Goal: Task Accomplishment & Management: Use online tool/utility

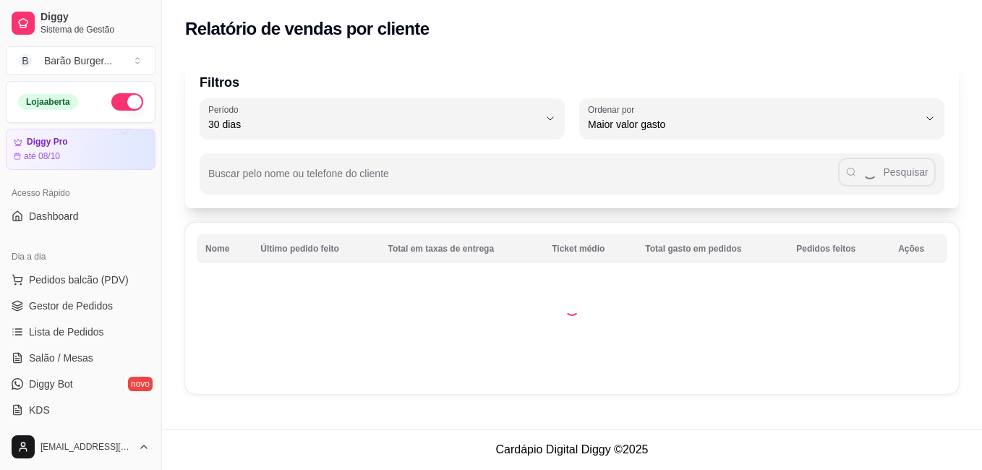
select select "30"
select select "HIGHEST_TOTAL_SPENT_WITH_ORDERS"
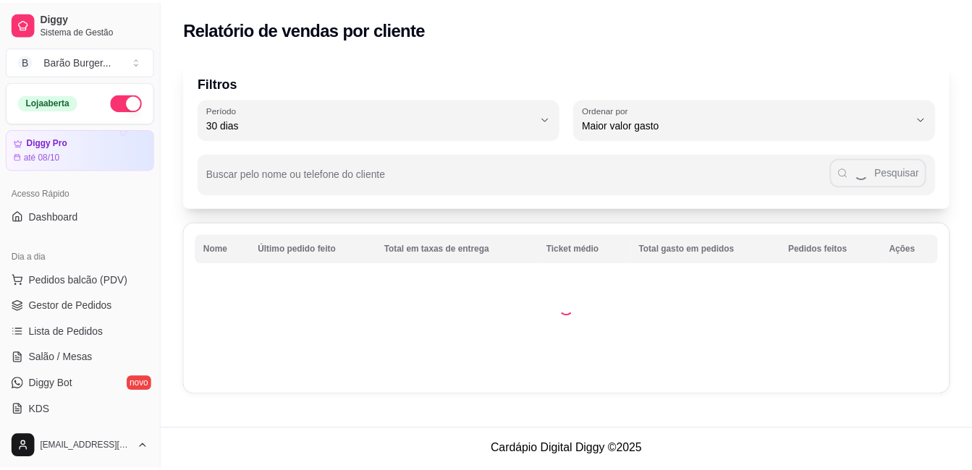
scroll to position [217, 0]
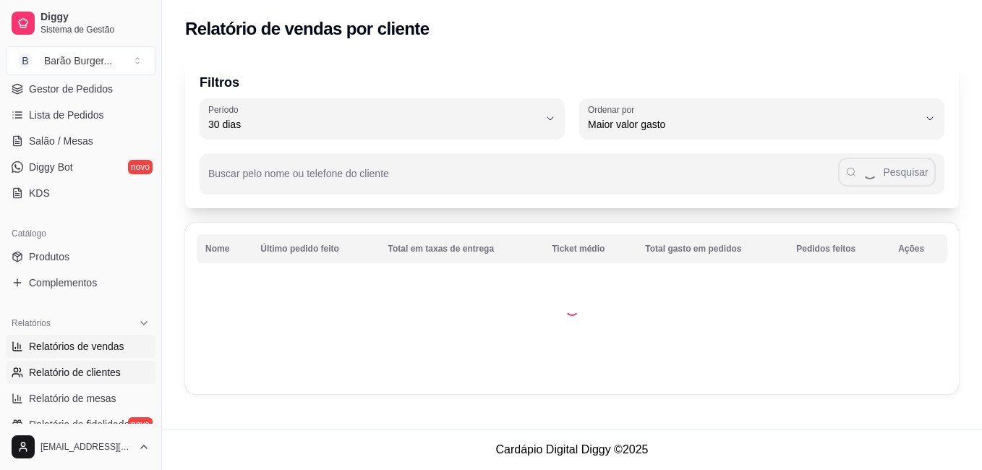
click at [79, 356] on link "Relatórios de vendas" at bounding box center [81, 346] width 150 height 23
select select "ALL"
select select "0"
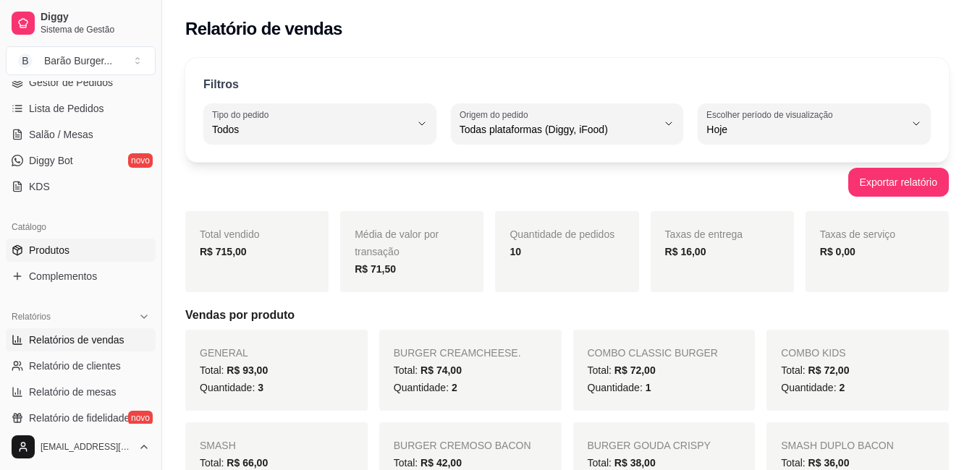
scroll to position [217, 0]
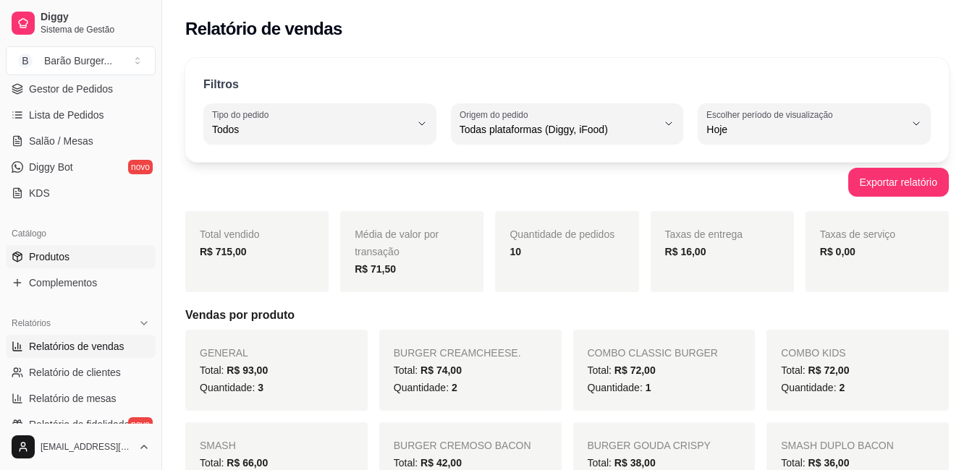
click at [85, 265] on link "Produtos" at bounding box center [81, 256] width 150 height 23
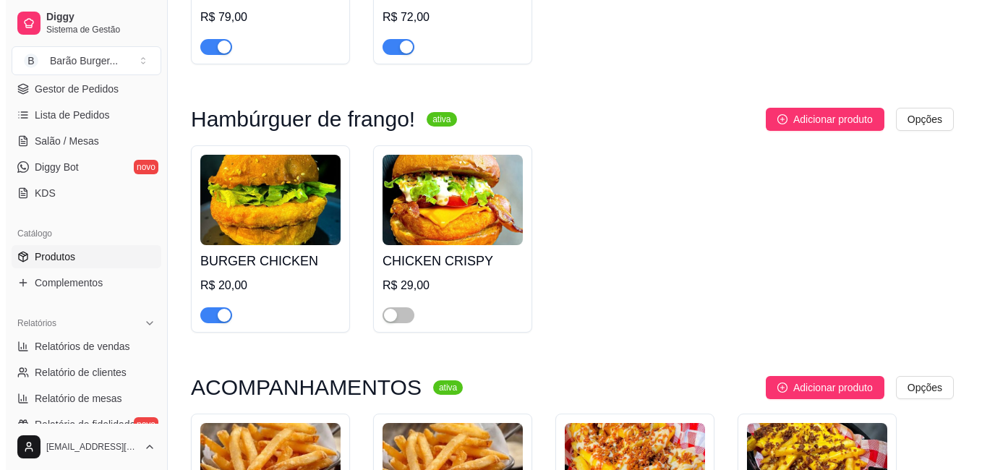
scroll to position [2966, 0]
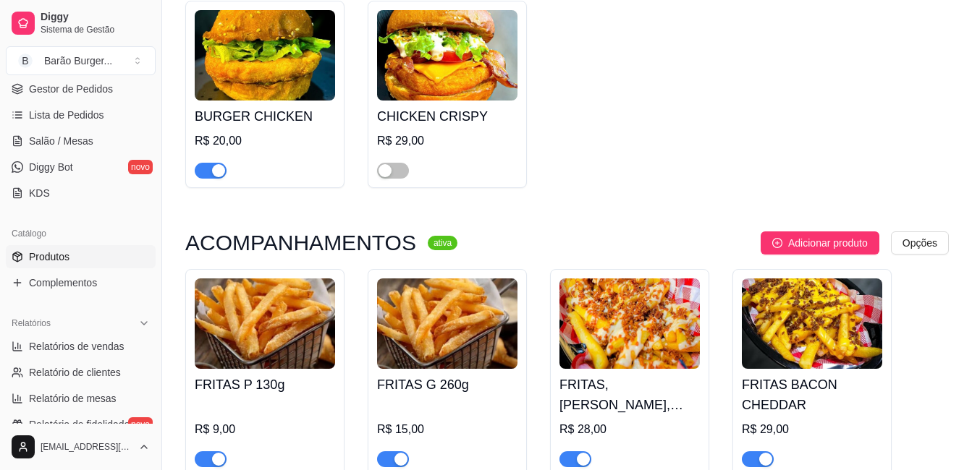
click at [485, 142] on div "R$ 29,00" at bounding box center [447, 140] width 140 height 17
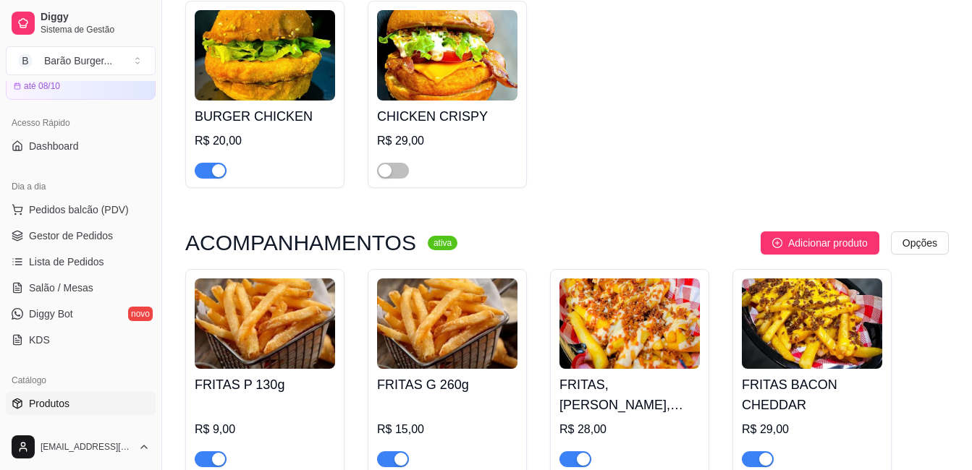
scroll to position [0, 0]
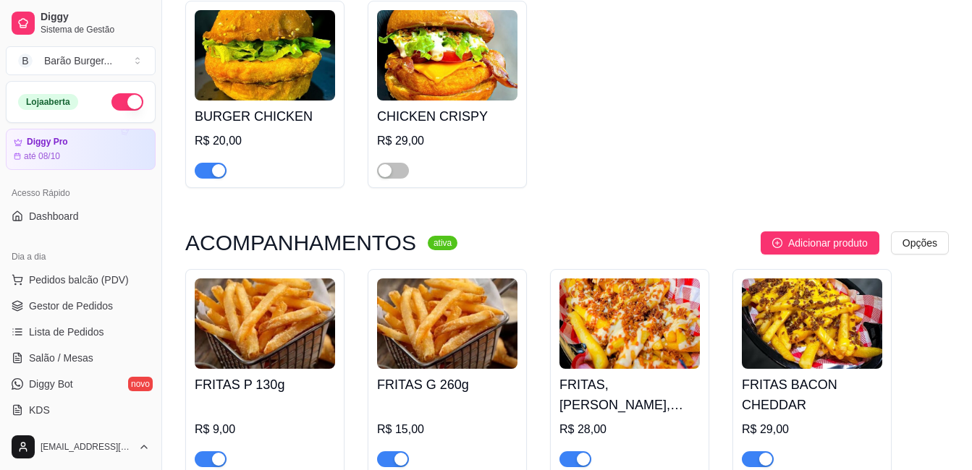
click at [283, 45] on img at bounding box center [265, 55] width 140 height 90
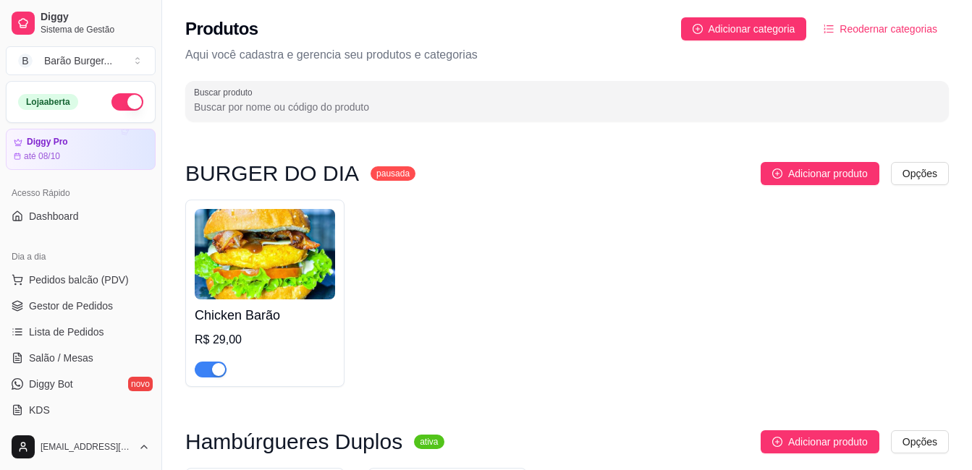
click at [232, 242] on img at bounding box center [265, 254] width 140 height 90
click at [78, 334] on span "Lista de Pedidos" at bounding box center [66, 332] width 75 height 14
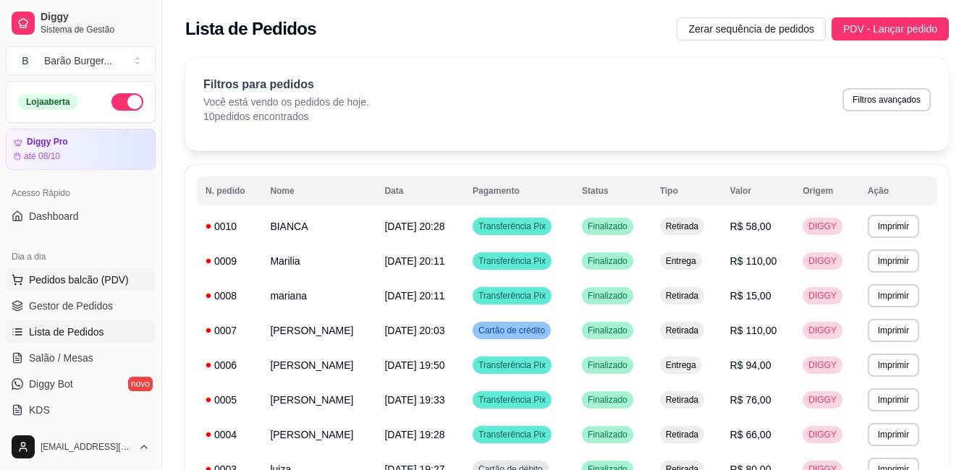
click at [64, 289] on button "Pedidos balcão (PDV)" at bounding box center [81, 279] width 150 height 23
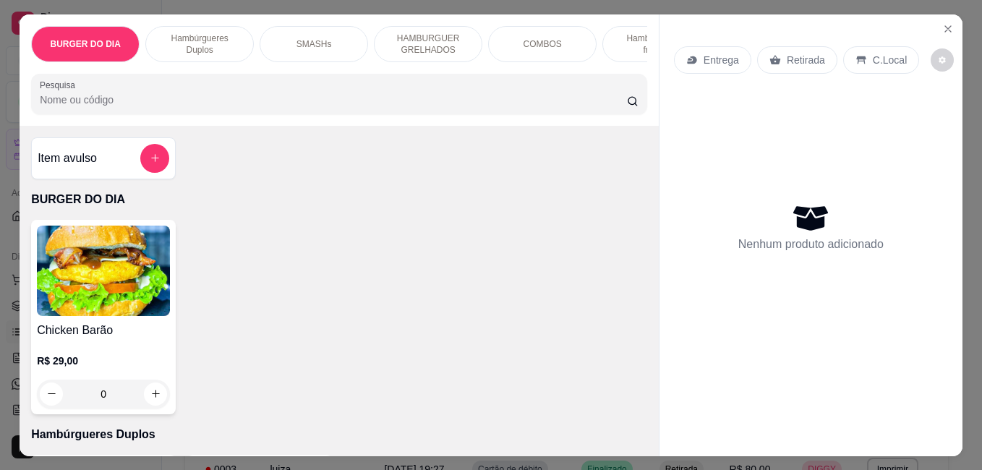
click at [397, 38] on p "HAMBURGUER GRELHADOS" at bounding box center [428, 44] width 84 height 23
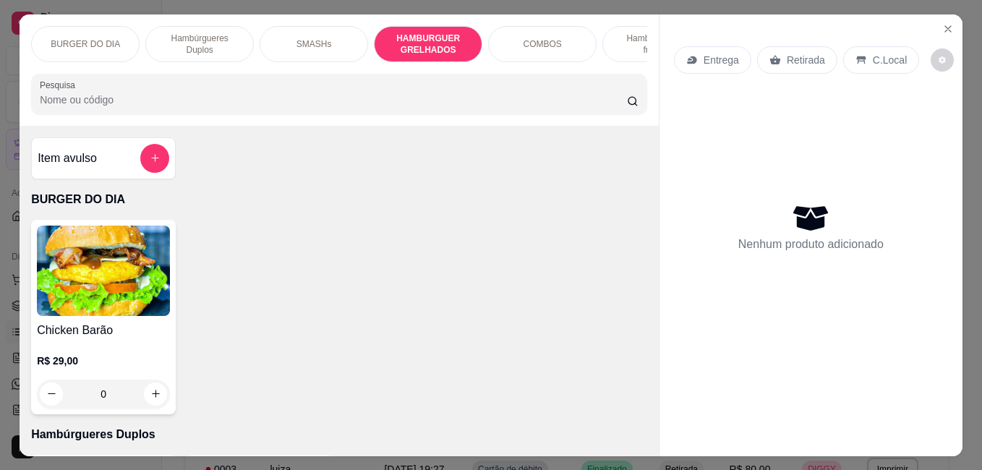
scroll to position [38, 0]
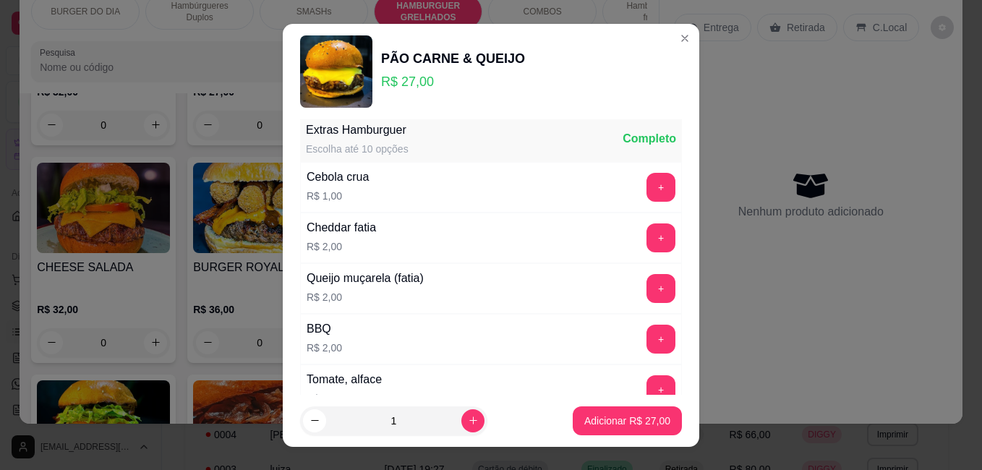
scroll to position [0, 0]
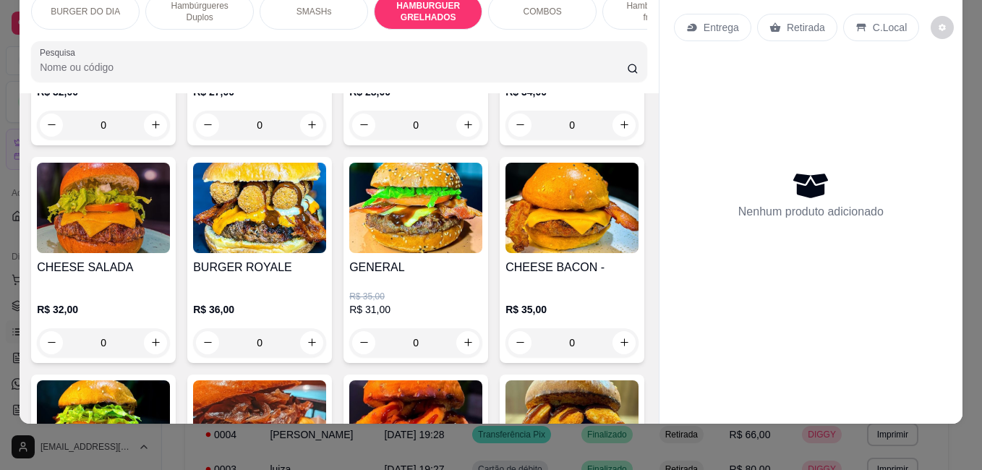
click at [904, 197] on div "Nenhum produto adicionado" at bounding box center [811, 195] width 274 height 284
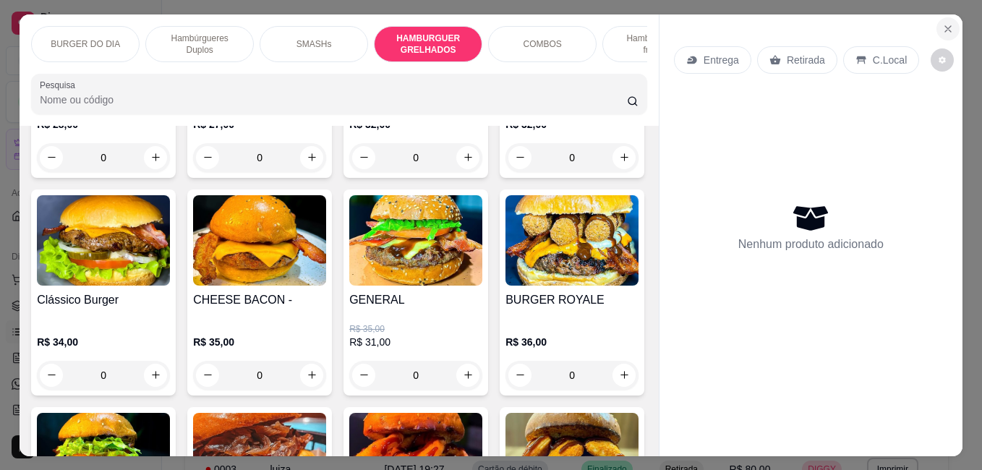
click at [937, 20] on button "Close" at bounding box center [948, 28] width 23 height 23
